Goal: Find specific page/section: Find specific page/section

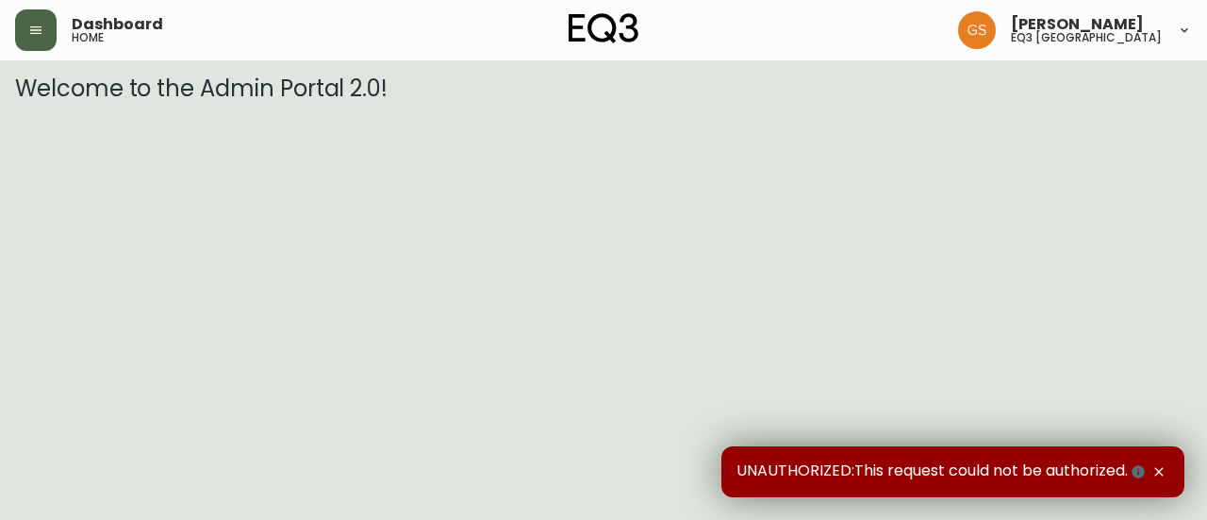
click at [37, 25] on icon "button" at bounding box center [35, 30] width 15 height 15
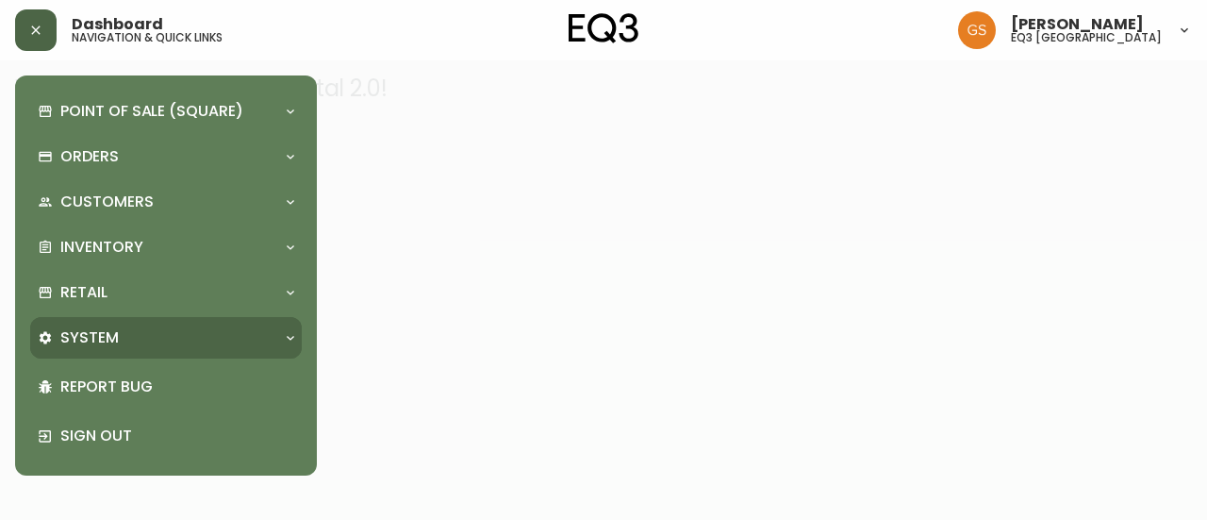
click at [202, 336] on div "System" at bounding box center [157, 337] width 238 height 21
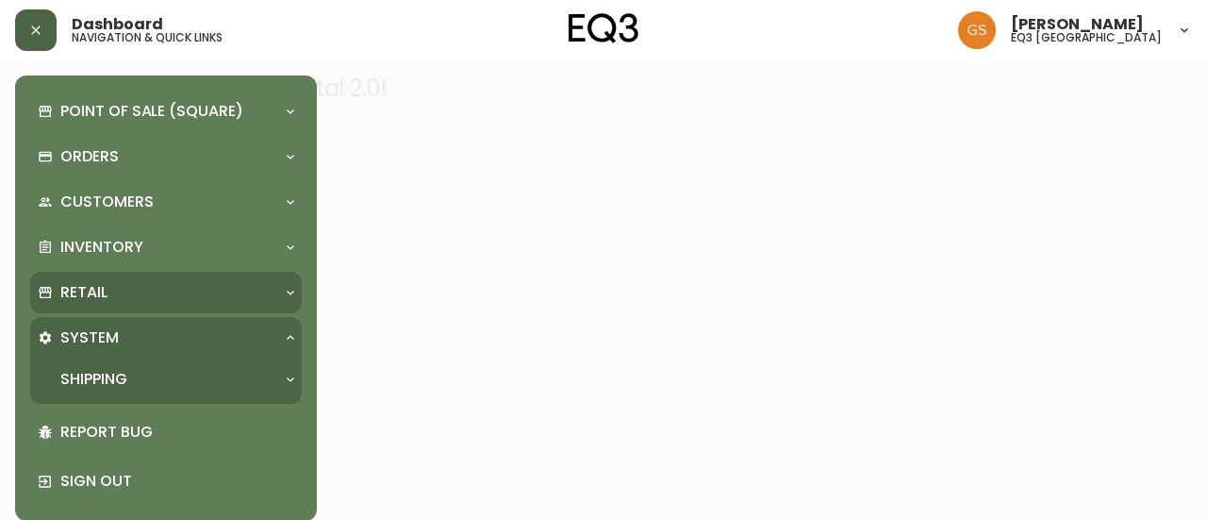
click at [202, 290] on div "Retail" at bounding box center [157, 292] width 238 height 21
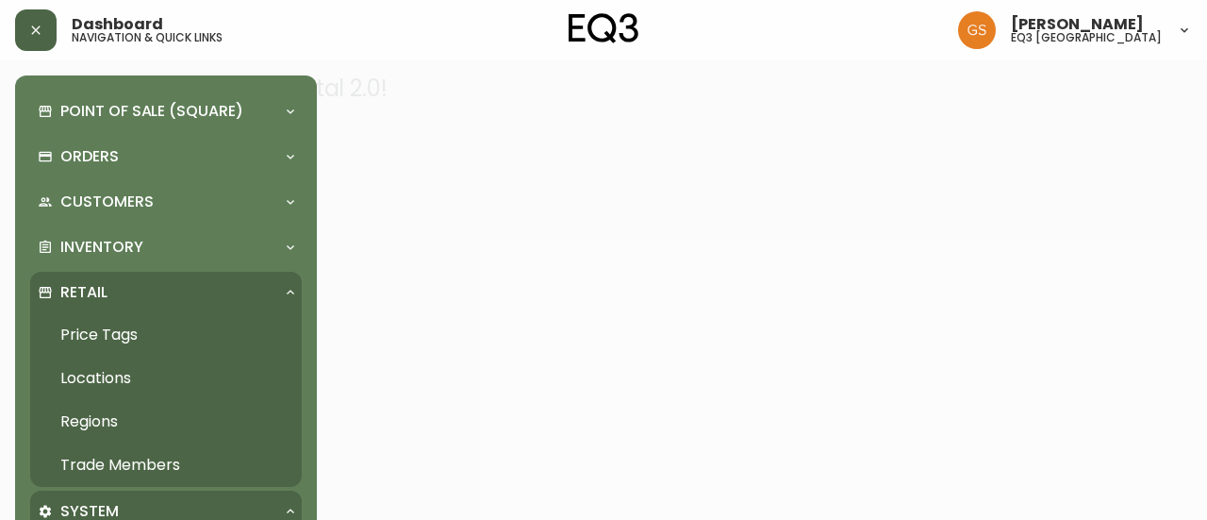
click at [160, 459] on link "Trade Members" at bounding box center [166, 464] width 272 height 43
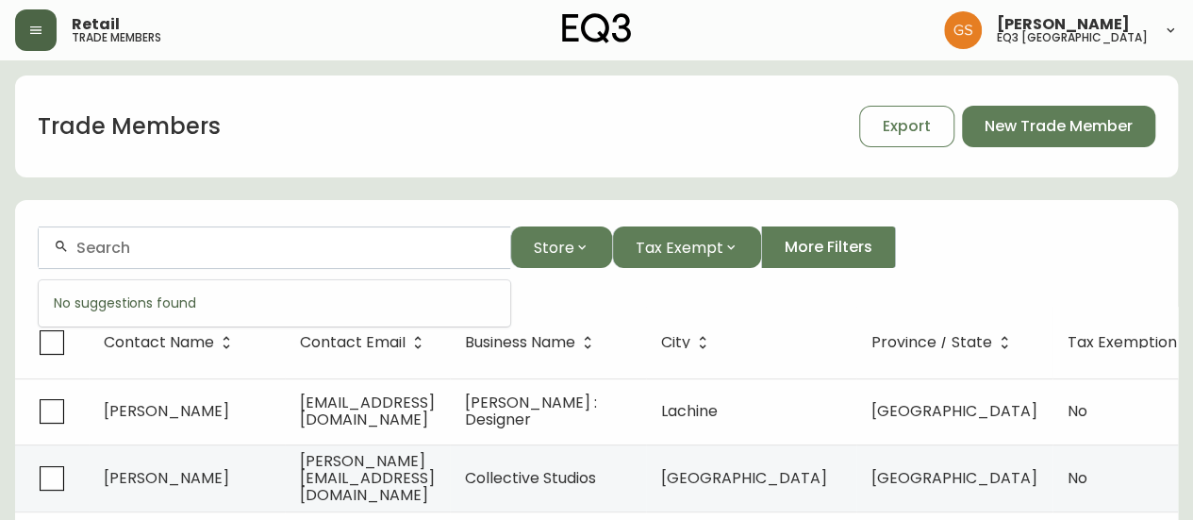
click at [358, 250] on input "text" at bounding box center [285, 248] width 419 height 18
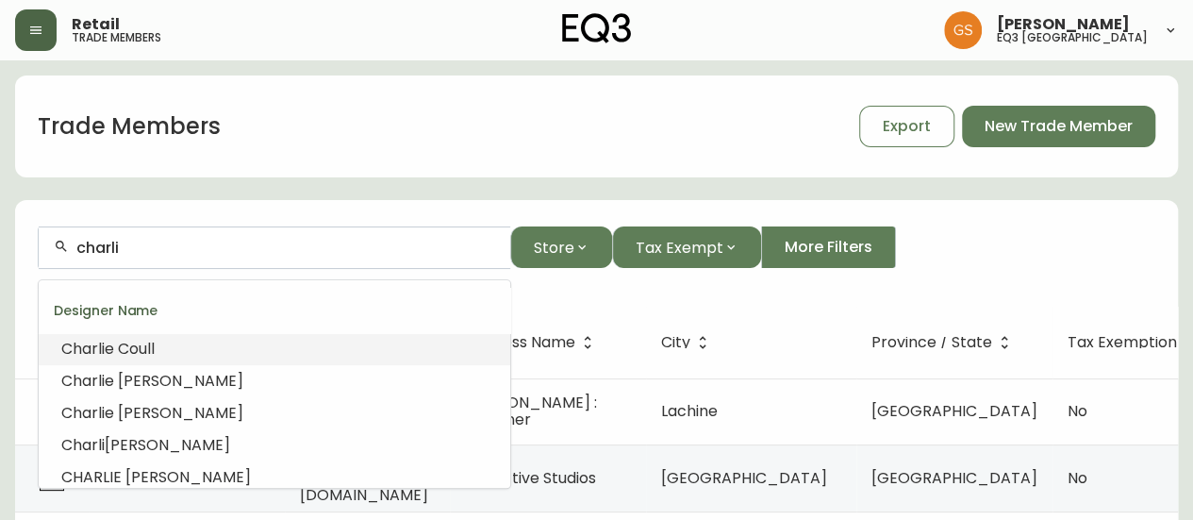
type input "[PERSON_NAME]"
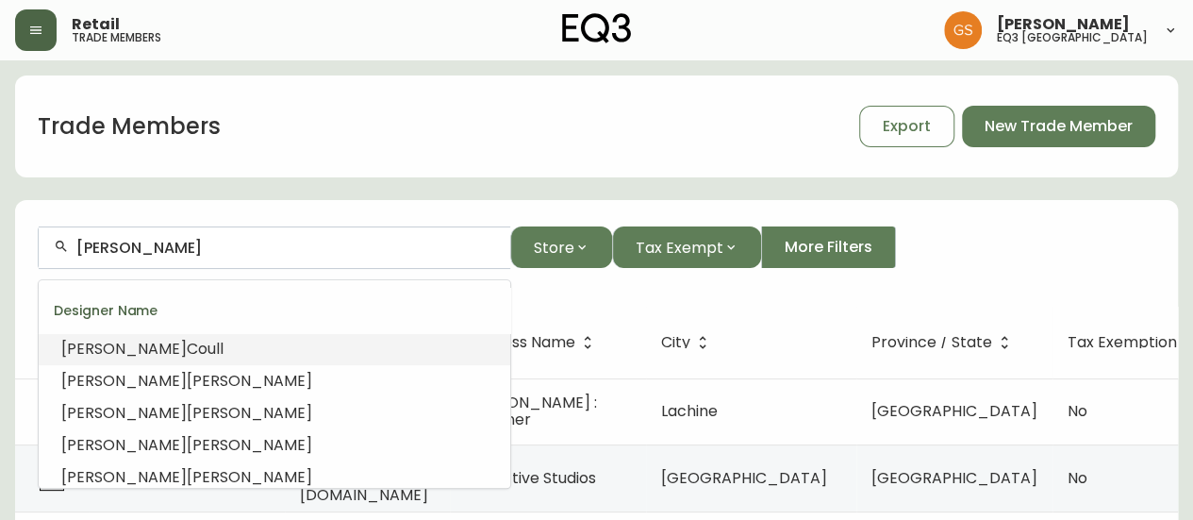
drag, startPoint x: 153, startPoint y: 252, endPoint x: 80, endPoint y: 253, distance: 72.6
click at [80, 253] on input "[PERSON_NAME]" at bounding box center [285, 248] width 419 height 18
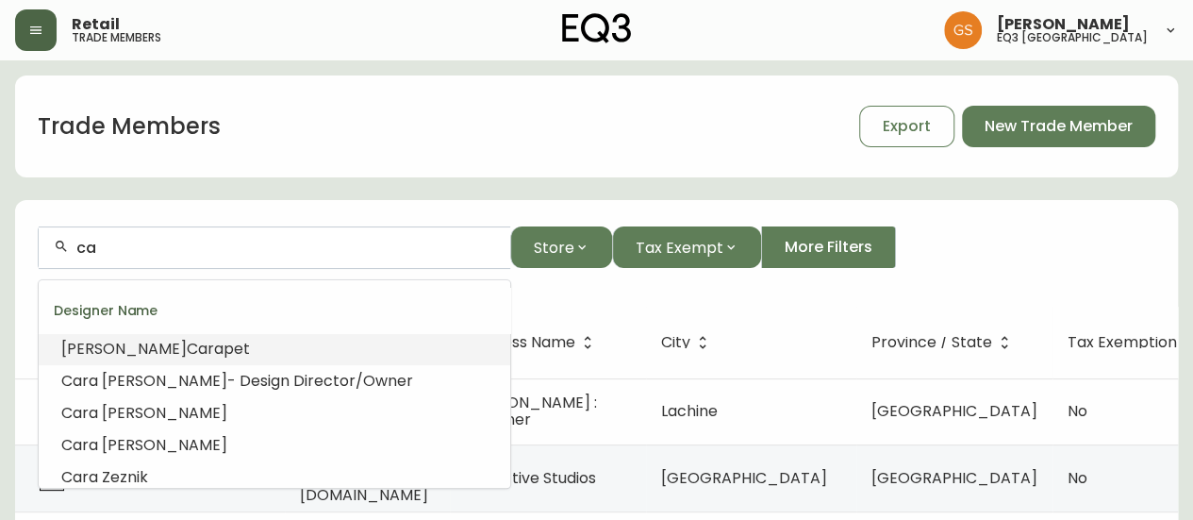
type input "c"
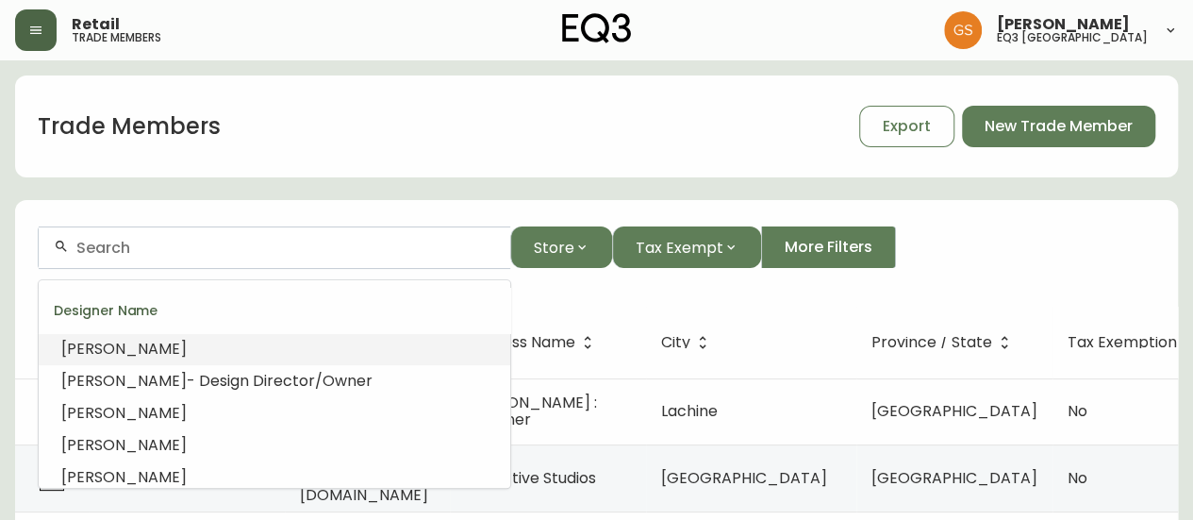
scroll to position [94, 0]
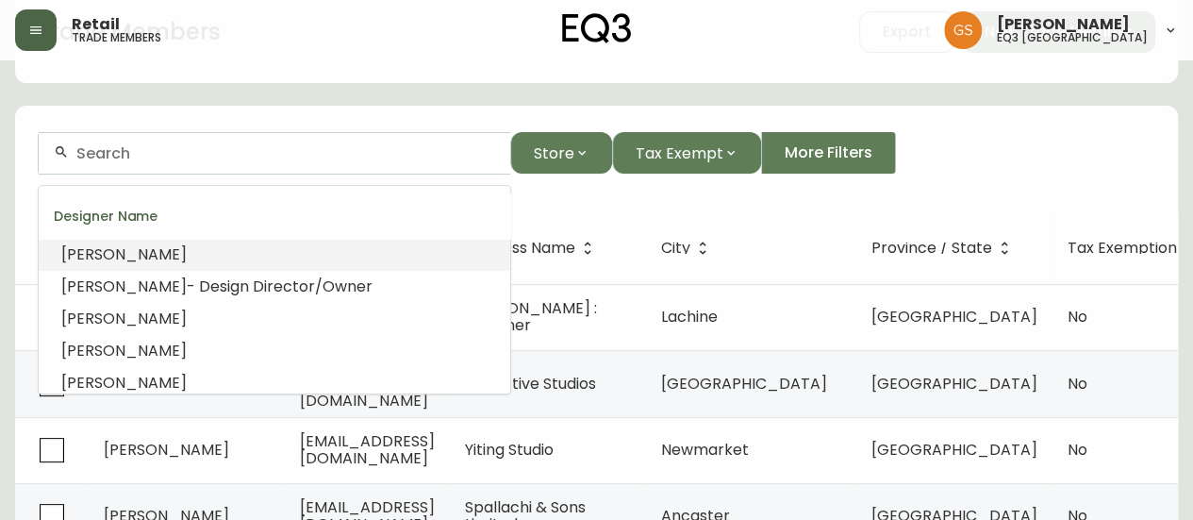
click at [258, 154] on input "text" at bounding box center [285, 153] width 419 height 18
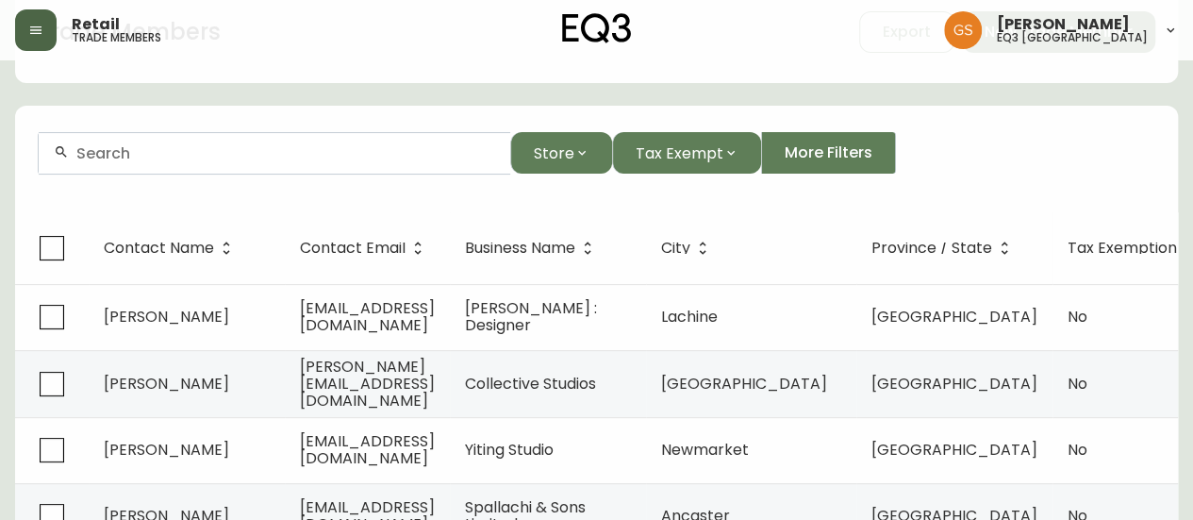
click at [175, 163] on div at bounding box center [275, 153] width 472 height 42
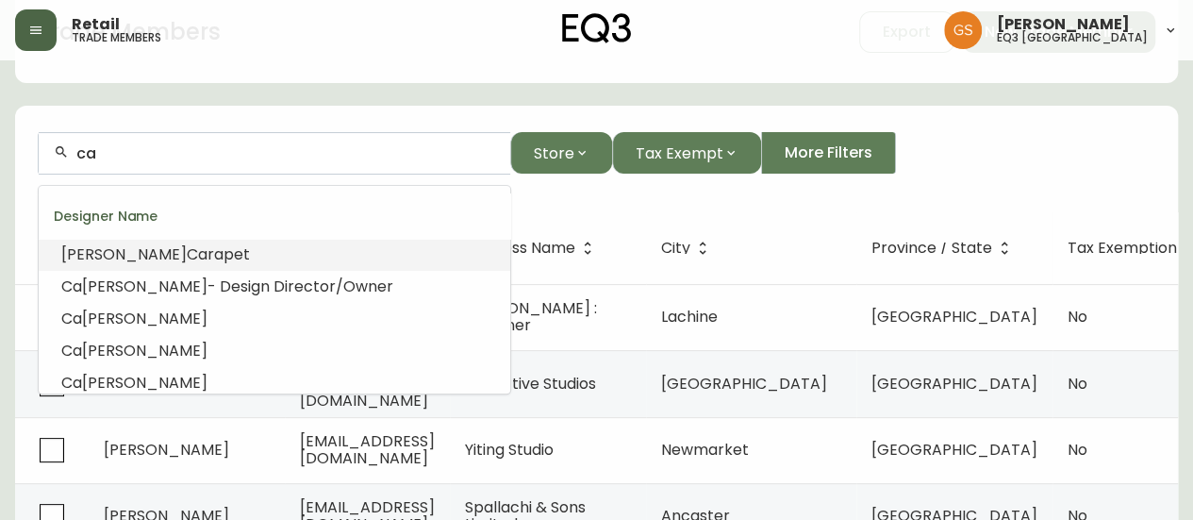
type input "c"
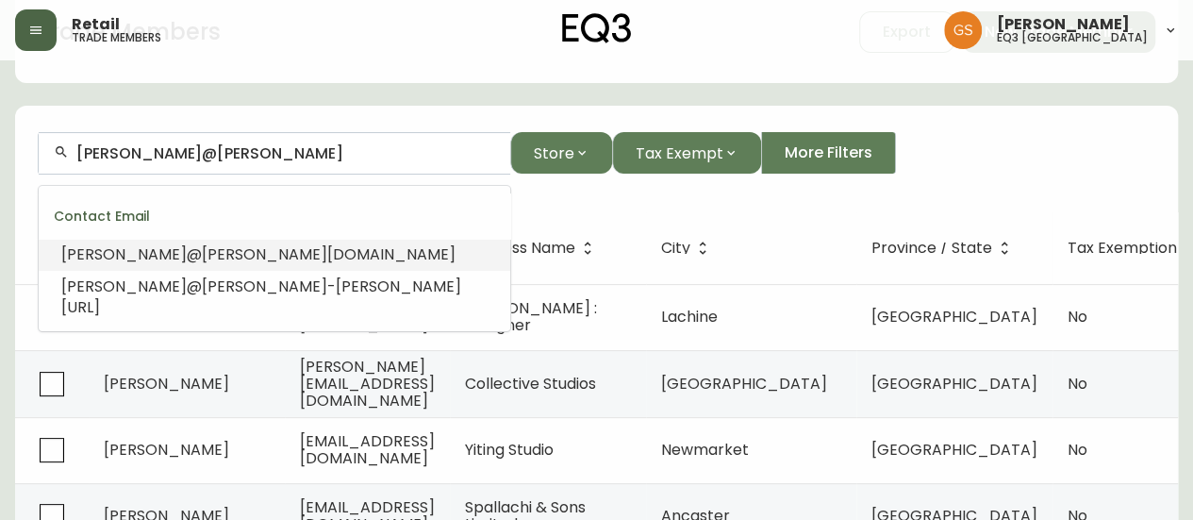
drag, startPoint x: 172, startPoint y: 153, endPoint x: 83, endPoint y: 158, distance: 88.8
click at [83, 158] on input "[PERSON_NAME]@[PERSON_NAME]" at bounding box center [285, 153] width 419 height 18
type input "t"
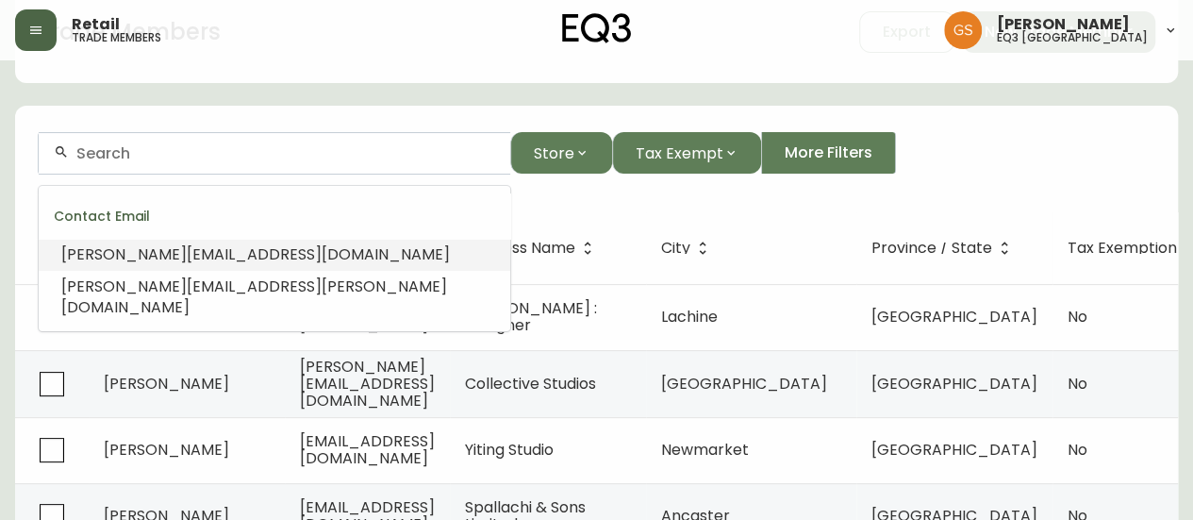
scroll to position [0, 0]
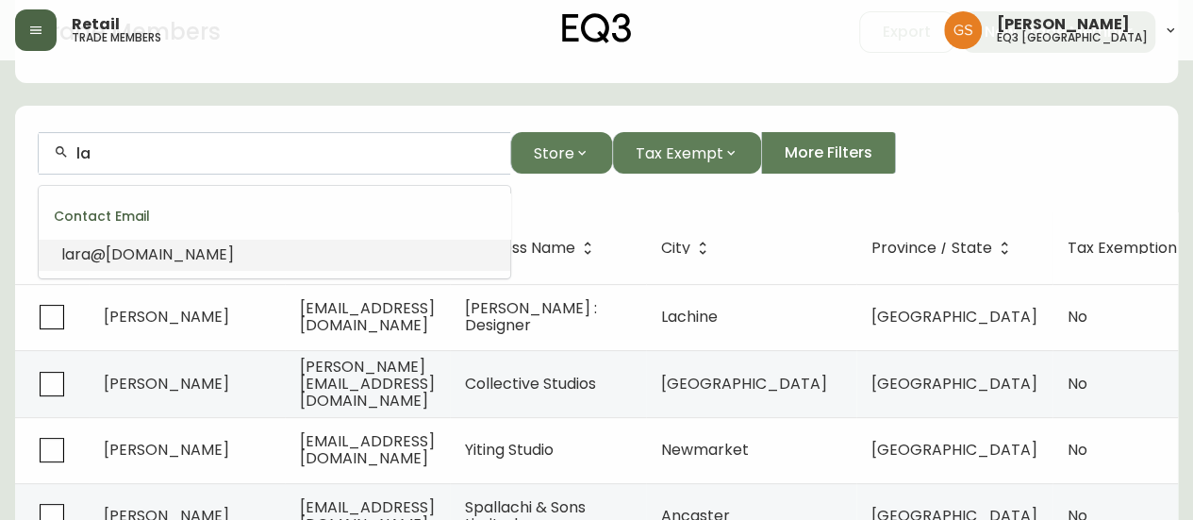
type input "l"
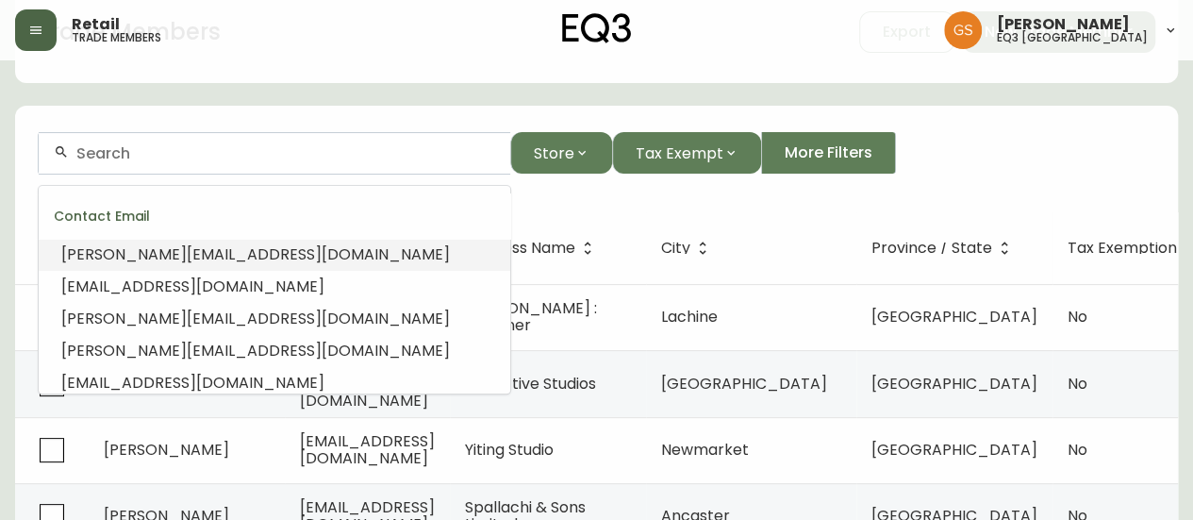
click at [268, 99] on div "Trade Members Export New Trade Member Store Tax Exempt More Filters Contact Nam…" at bounding box center [596, 503] width 1163 height 1044
click at [267, 156] on input "text" at bounding box center [285, 153] width 419 height 18
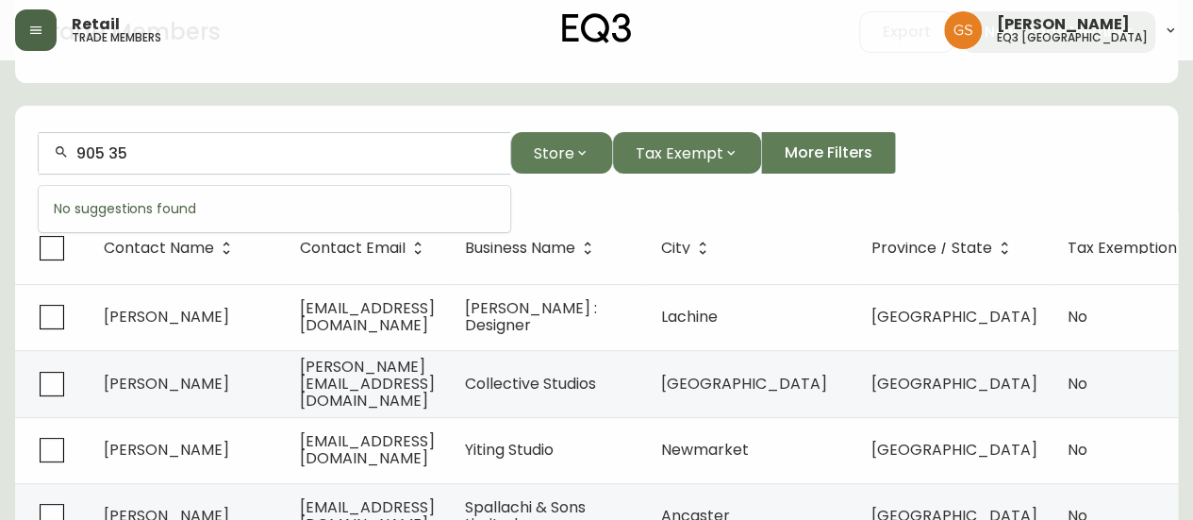
type input "905 351"
drag, startPoint x: 147, startPoint y: 149, endPoint x: 68, endPoint y: 98, distance: 94.2
click at [43, 125] on form "905 351 Store Tax Exempt More Filters" at bounding box center [596, 160] width 1163 height 103
click at [284, 109] on form "Store Tax Exempt More Filters" at bounding box center [596, 160] width 1163 height 103
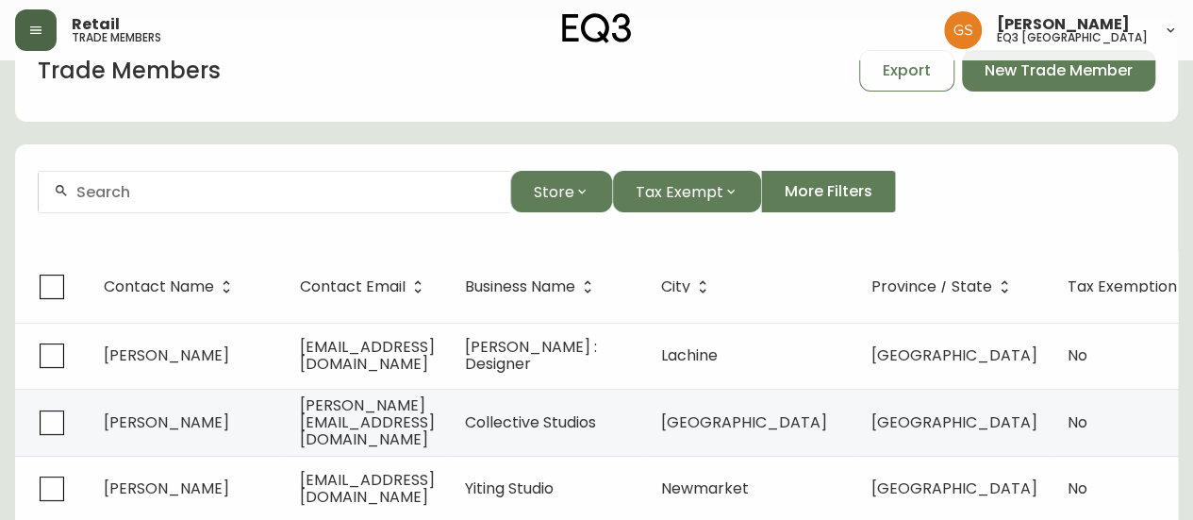
scroll to position [94, 0]
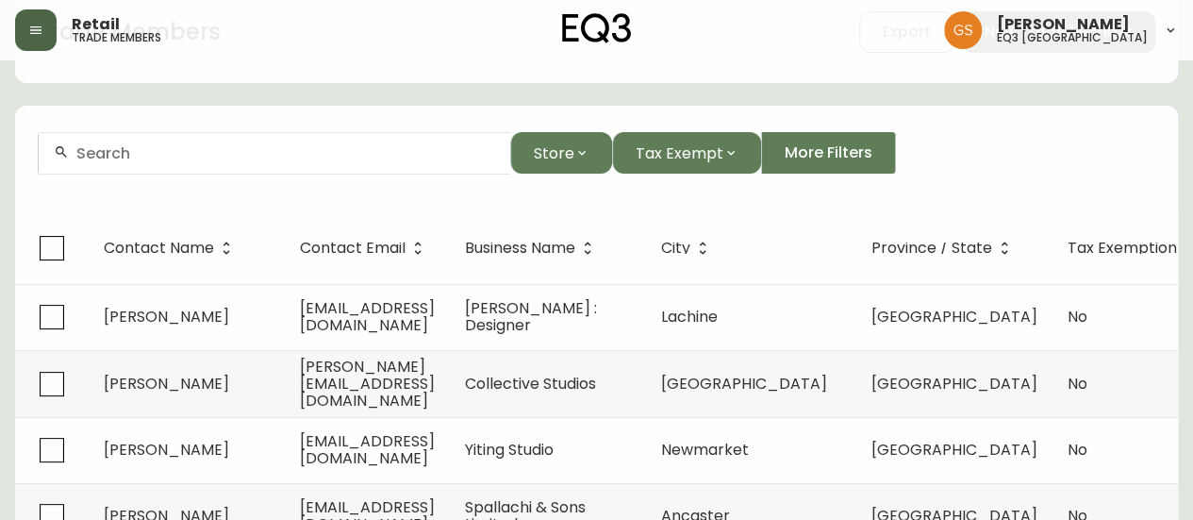
click at [251, 165] on div at bounding box center [275, 153] width 472 height 42
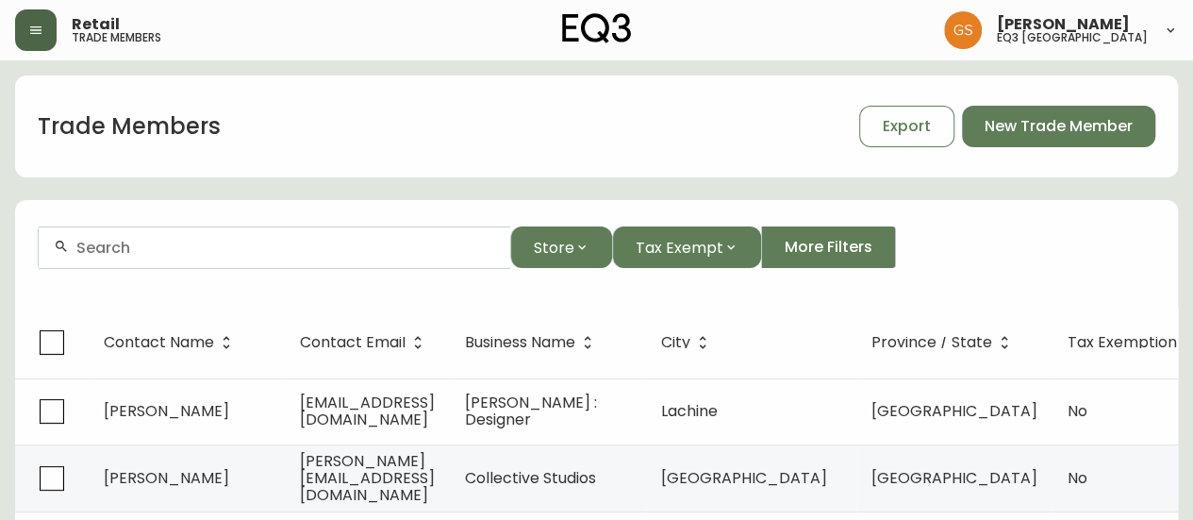
scroll to position [0, 0]
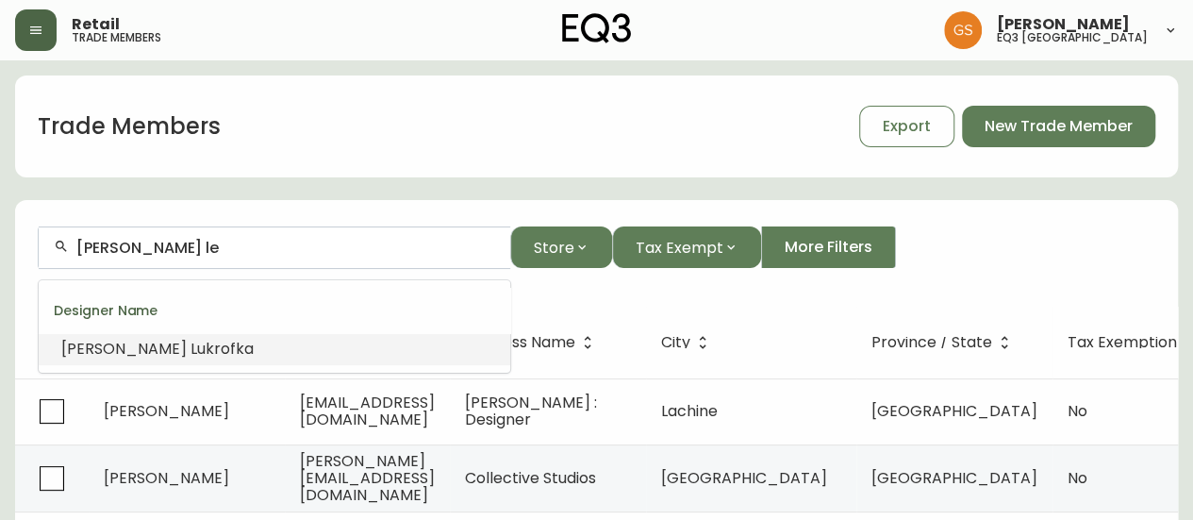
type input "[PERSON_NAME]"
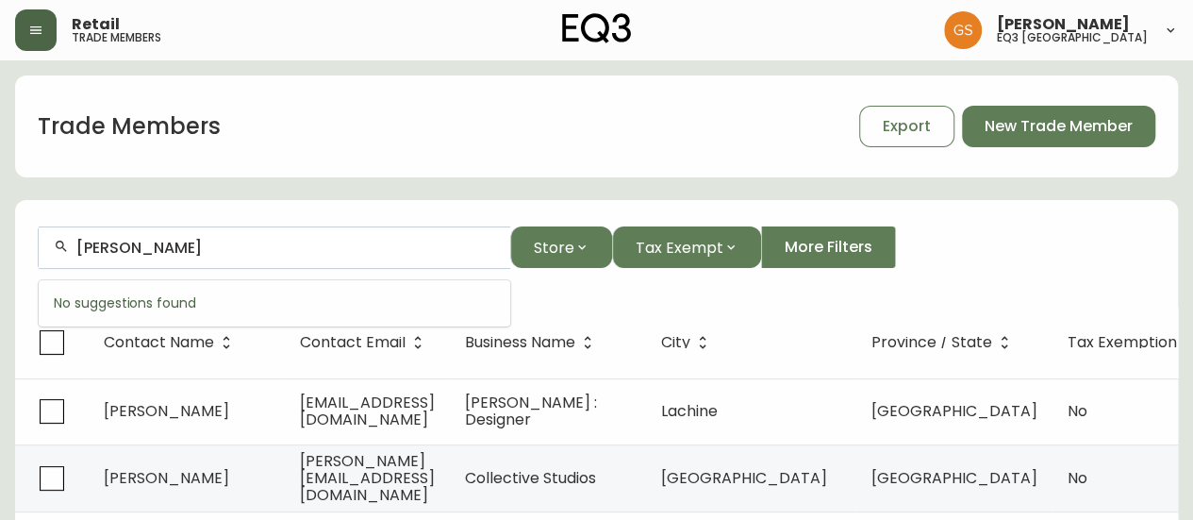
drag, startPoint x: 147, startPoint y: 250, endPoint x: 35, endPoint y: 250, distance: 112.2
click at [34, 246] on form "[PERSON_NAME] Store Tax Exempt More Filters" at bounding box center [596, 255] width 1163 height 103
